Goal: Find specific page/section: Find specific page/section

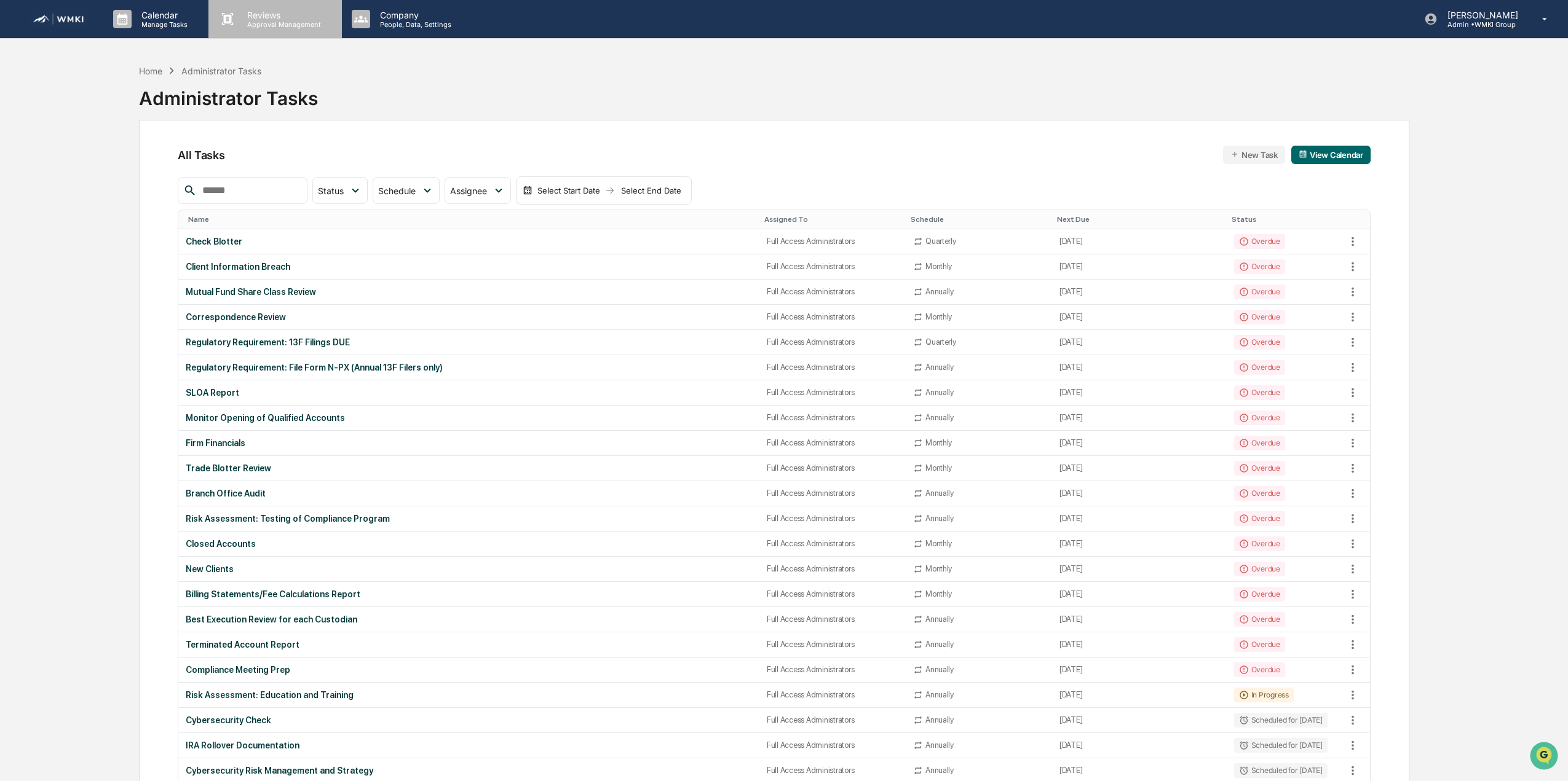
click at [296, 20] on p "Approval Management" at bounding box center [282, 24] width 90 height 9
click at [148, 73] on div "Home" at bounding box center [150, 71] width 24 height 11
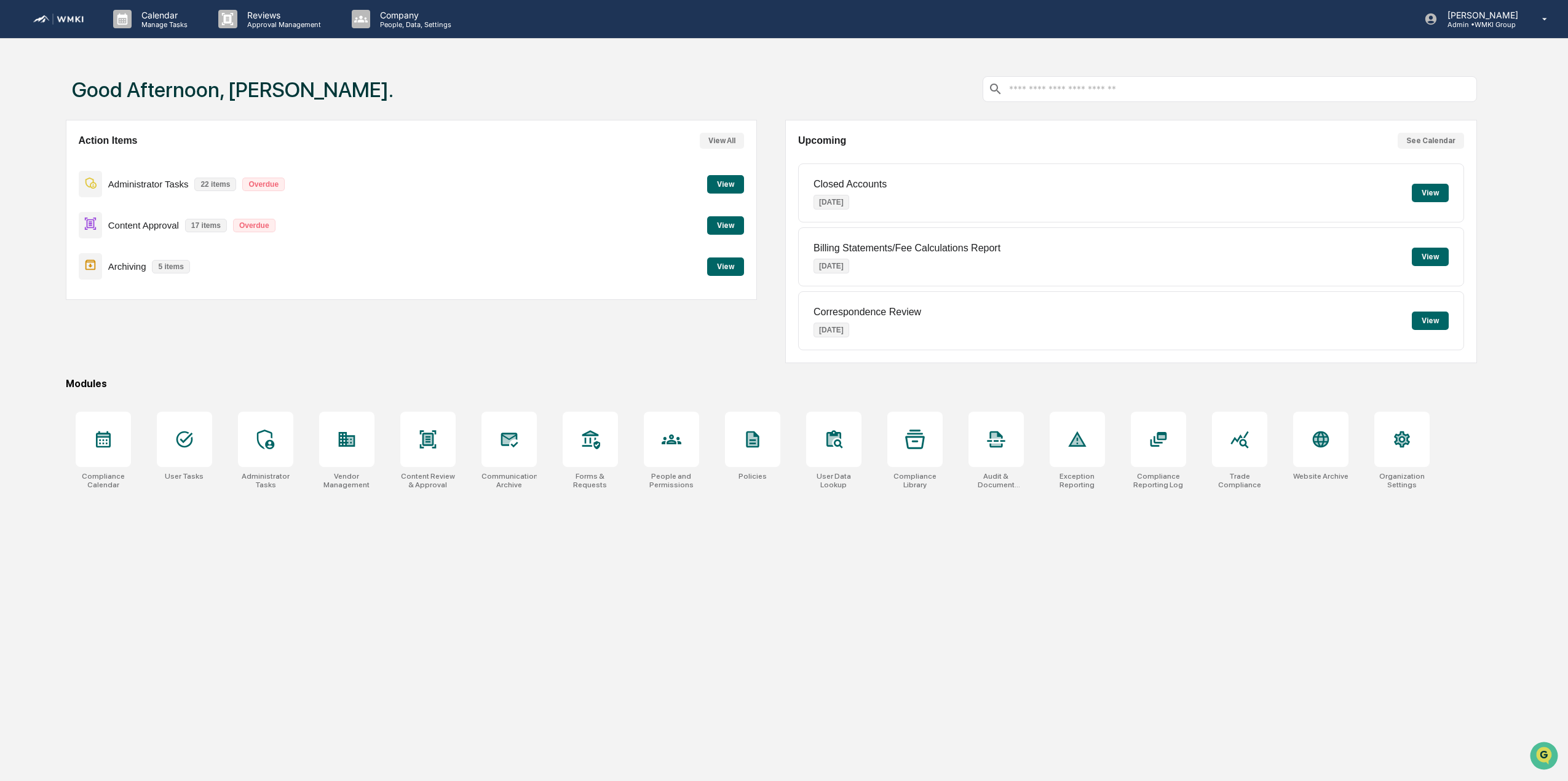
click at [730, 265] on button "View" at bounding box center [725, 266] width 37 height 18
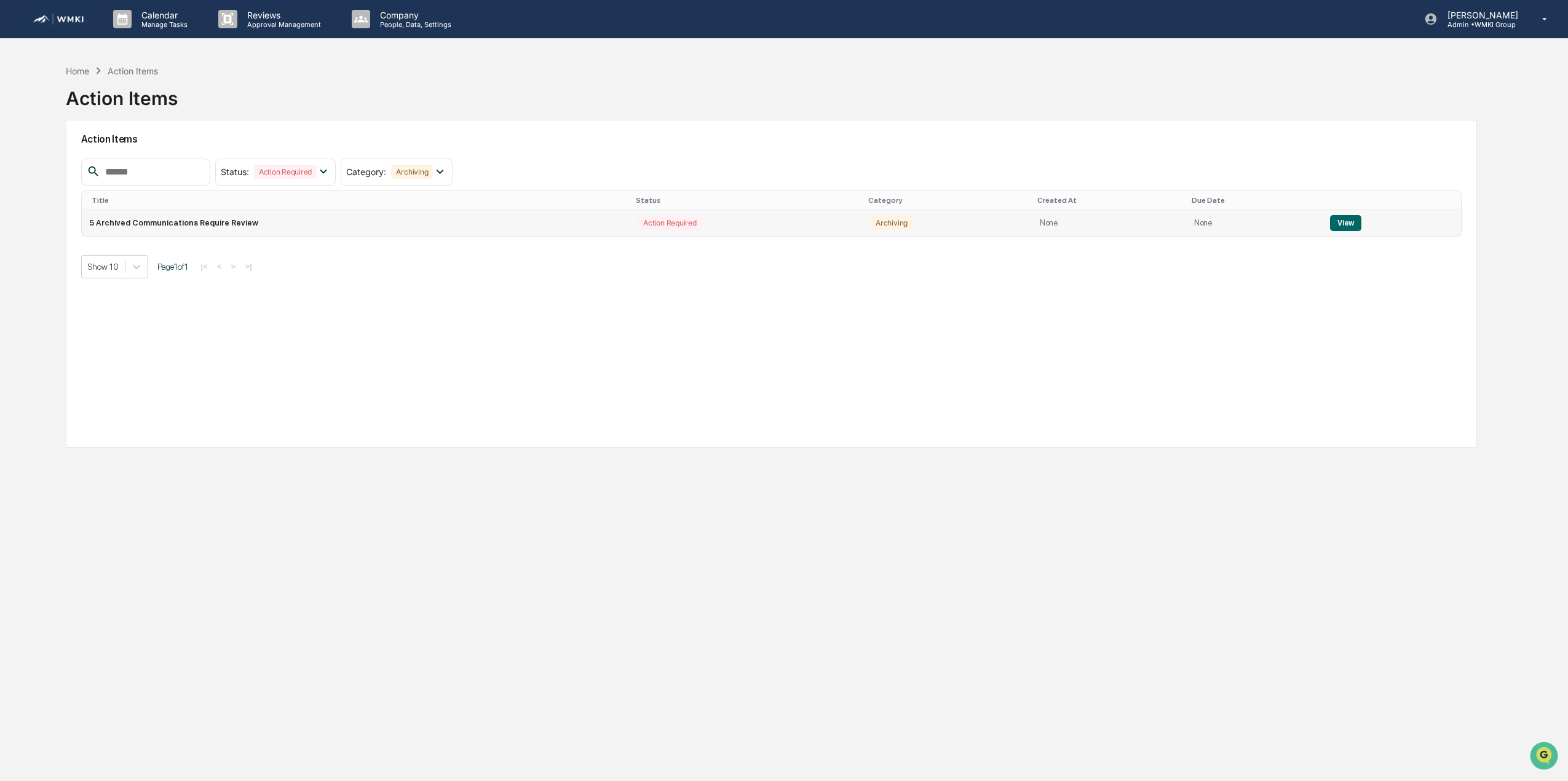
click at [1338, 222] on button "View" at bounding box center [1345, 223] width 32 height 16
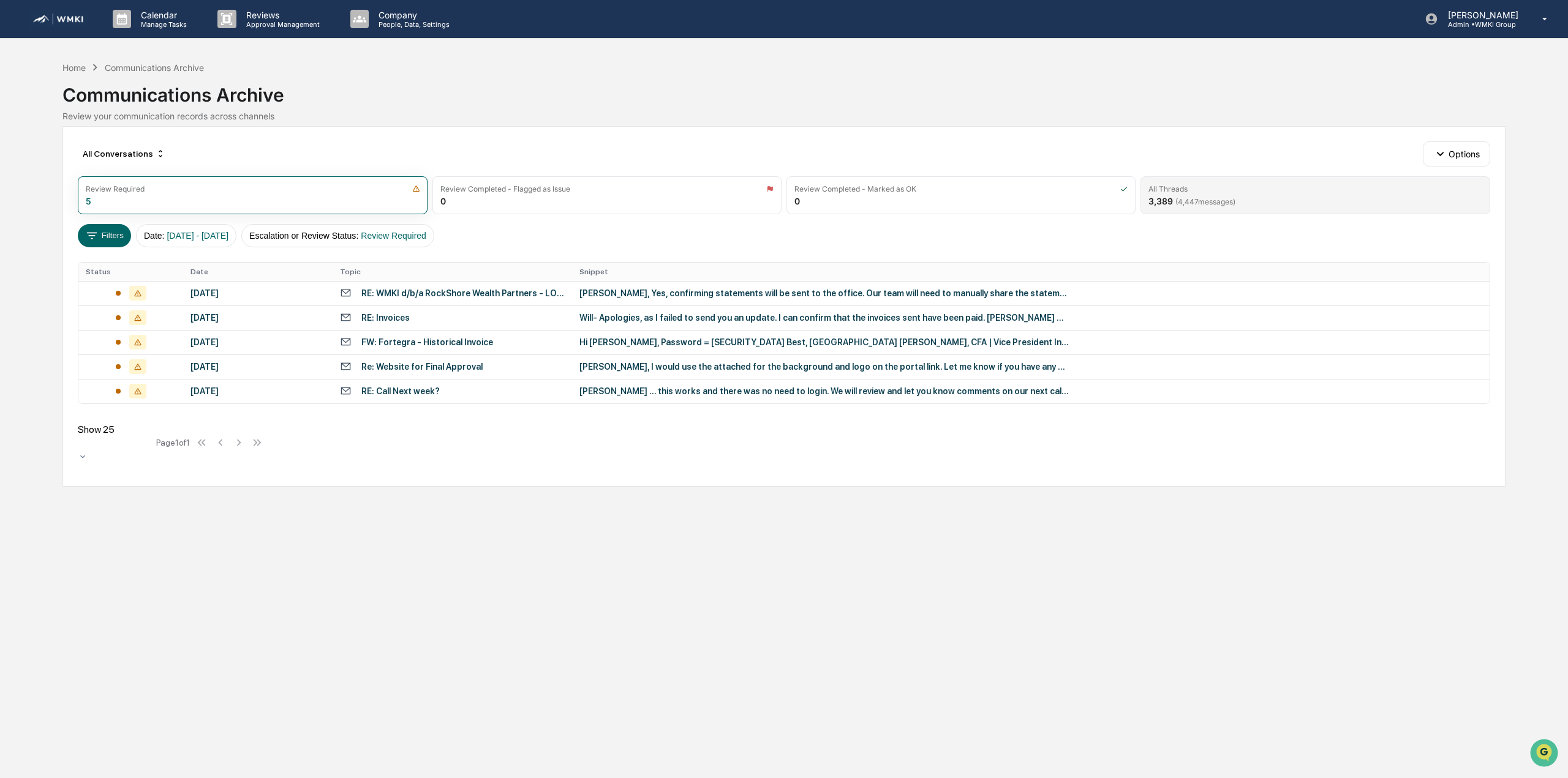
click at [1298, 196] on div "All Threads 3,389 ( 4,447 messages)" at bounding box center [1315, 195] width 349 height 38
